Goal: Task Accomplishment & Management: Manage account settings

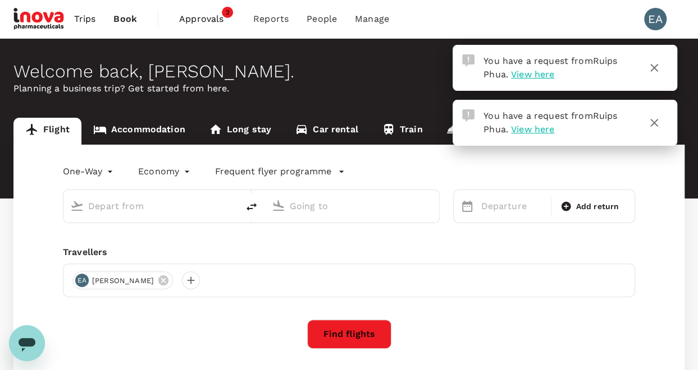
type input "[PERSON_NAME] Intl (MNL)"
type input "[GEOGRAPHIC_DATA] ([PERSON_NAME])"
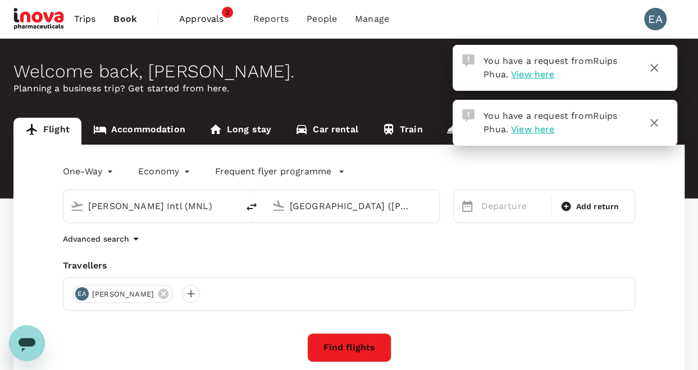
click at [530, 77] on span "View here" at bounding box center [532, 74] width 43 height 11
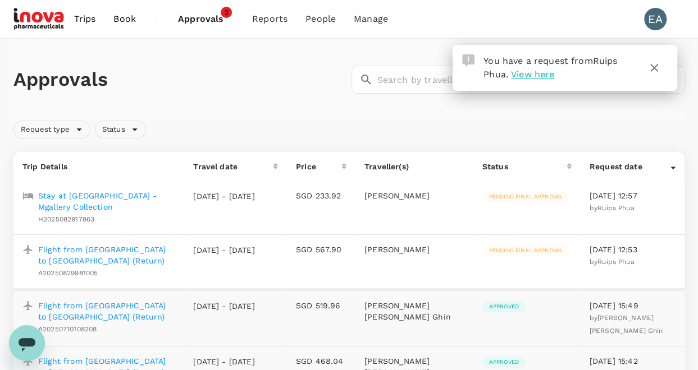
click at [106, 254] on p "Flight from [GEOGRAPHIC_DATA] to [GEOGRAPHIC_DATA] (Return)" at bounding box center [106, 255] width 137 height 22
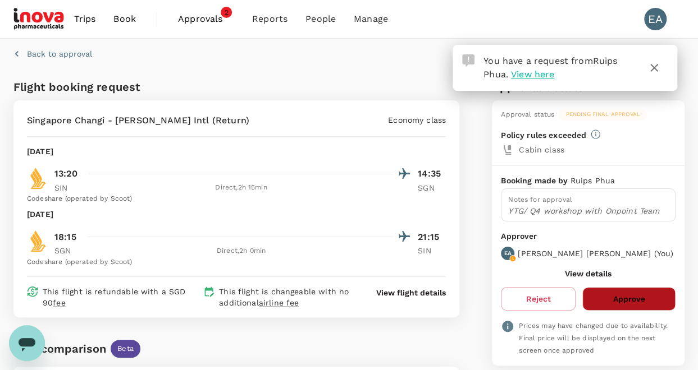
click at [602, 290] on button "Approve" at bounding box center [628, 299] width 93 height 24
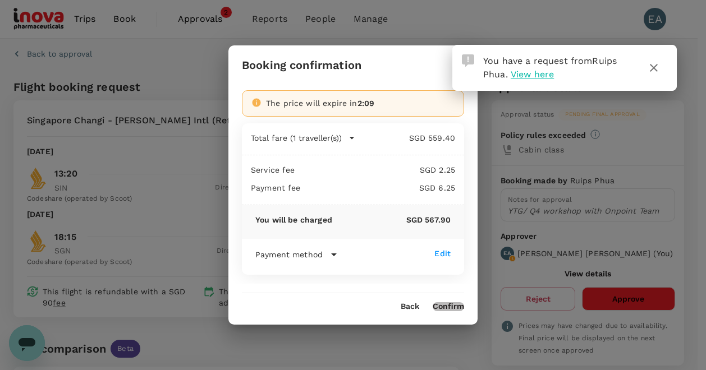
click at [450, 305] on button "Confirm" at bounding box center [448, 307] width 31 height 9
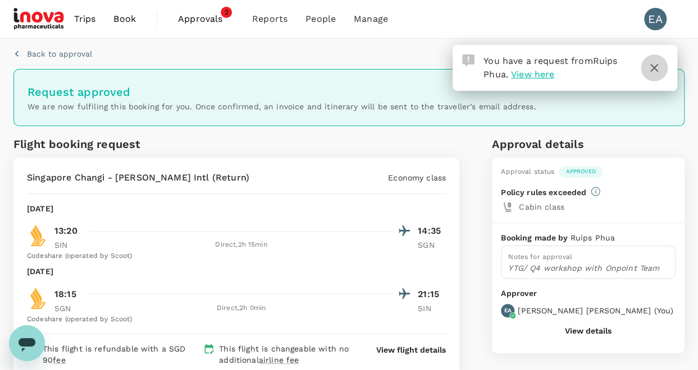
click at [649, 66] on icon "button" at bounding box center [653, 67] width 13 height 13
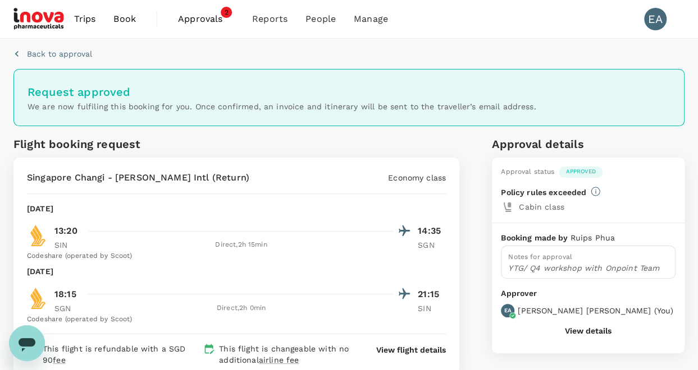
click at [229, 285] on div "[DATE]" at bounding box center [236, 276] width 419 height 20
click at [217, 21] on span "Approvals" at bounding box center [206, 18] width 56 height 13
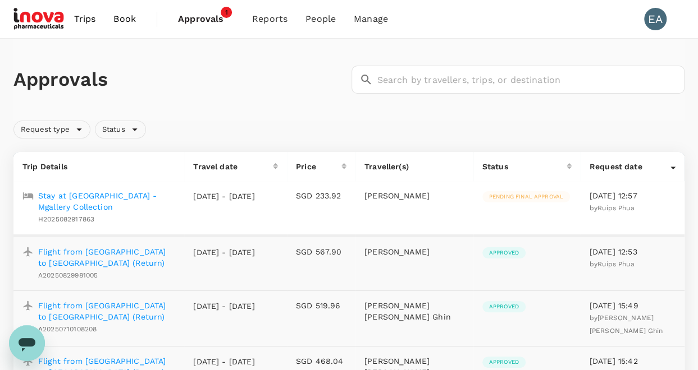
click at [132, 194] on p "Stay at [GEOGRAPHIC_DATA] - Mgallery Collection" at bounding box center [106, 201] width 137 height 22
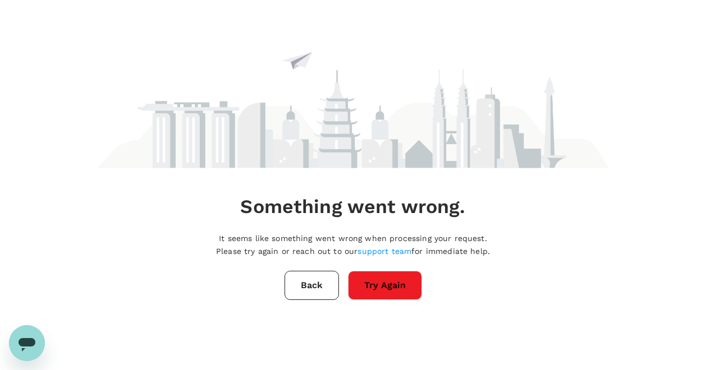
click at [364, 274] on button "Try Again" at bounding box center [385, 285] width 74 height 29
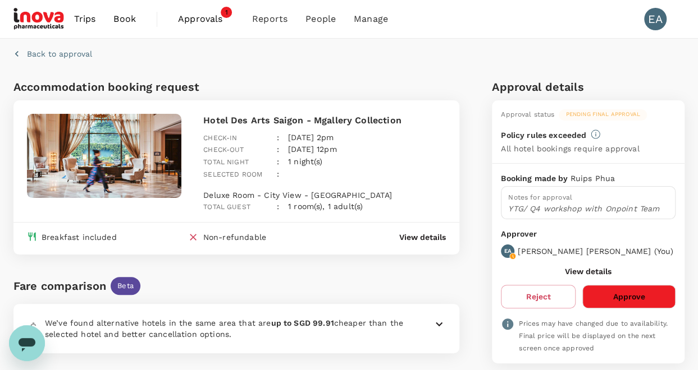
click at [626, 303] on button "Approve" at bounding box center [628, 297] width 93 height 24
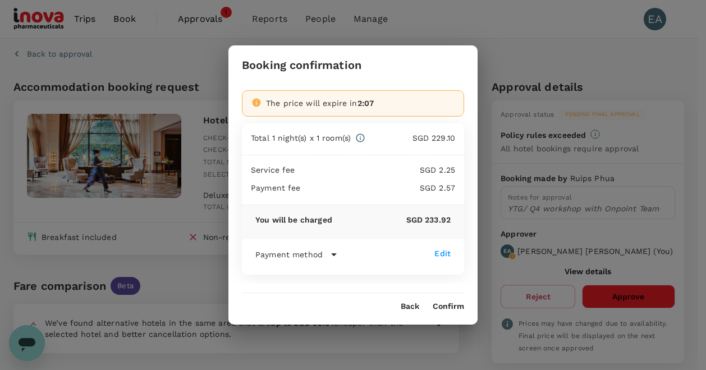
click at [460, 303] on button "Confirm" at bounding box center [448, 307] width 31 height 9
